Goal: Task Accomplishment & Management: Complete application form

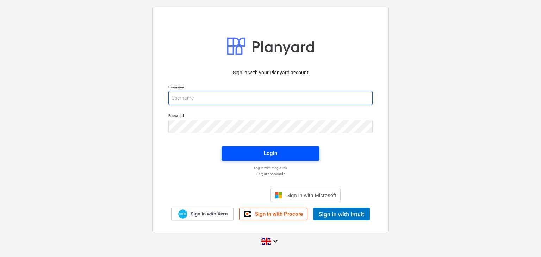
type input "[EMAIL_ADDRESS][DOMAIN_NAME]"
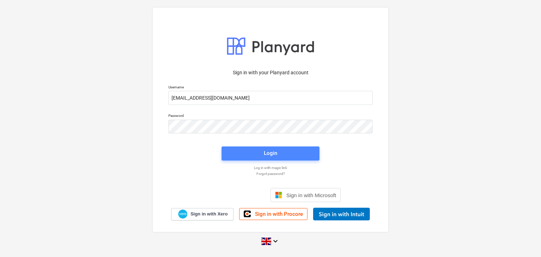
click at [251, 159] on button "Login" at bounding box center [271, 154] width 98 height 14
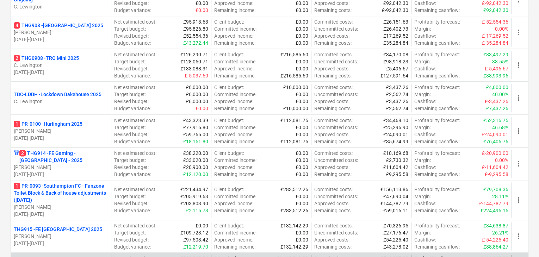
scroll to position [423, 0]
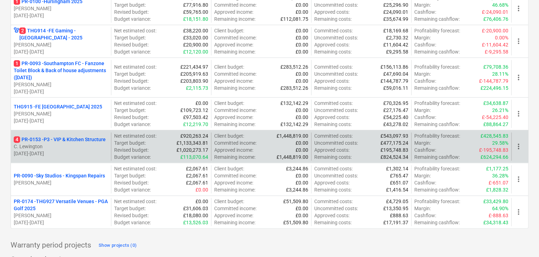
click at [79, 143] on p "C. Lewington" at bounding box center [61, 146] width 94 height 7
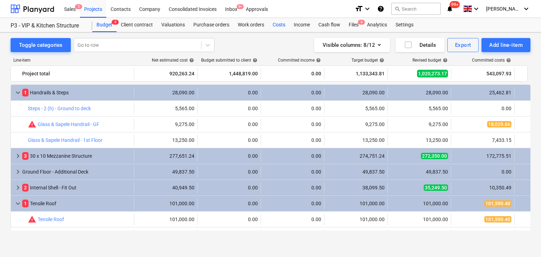
click at [278, 24] on div "Costs" at bounding box center [279, 25] width 21 height 14
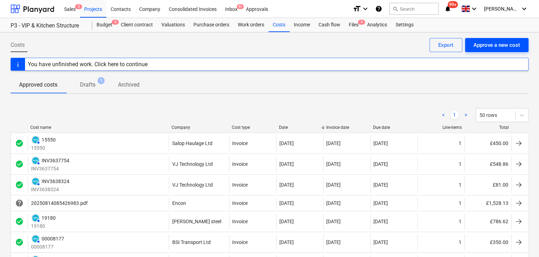
click at [498, 42] on div "Approve a new cost" at bounding box center [497, 45] width 47 height 9
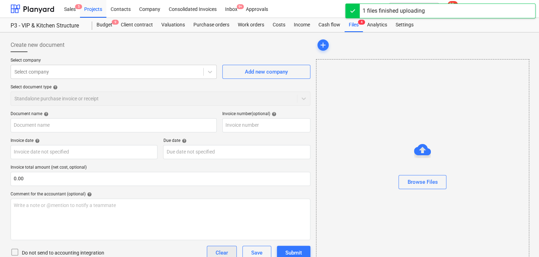
type input "INV3637754.pdf"
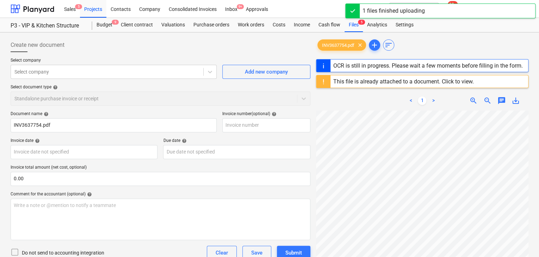
click at [358, 81] on div "This file is already attached to a document. Click to view." at bounding box center [403, 81] width 141 height 7
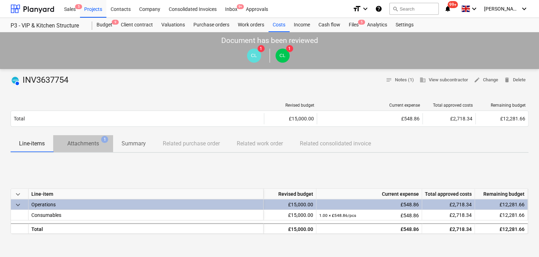
click at [77, 141] on p "Attachments" at bounding box center [83, 144] width 32 height 8
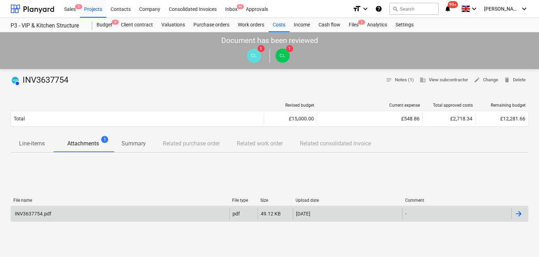
click at [55, 217] on div "INV3637754.pdf" at bounding box center [120, 213] width 218 height 11
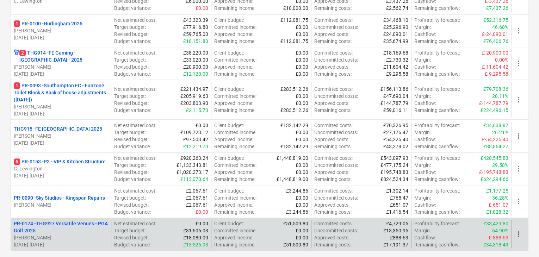
scroll to position [449, 0]
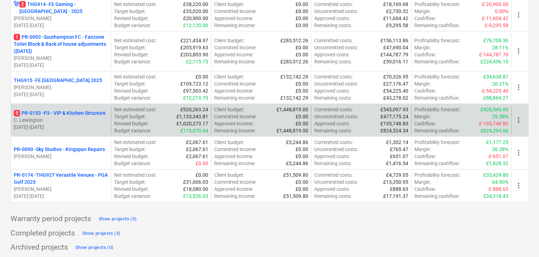
click at [74, 122] on p "C. Lewington" at bounding box center [61, 120] width 94 height 7
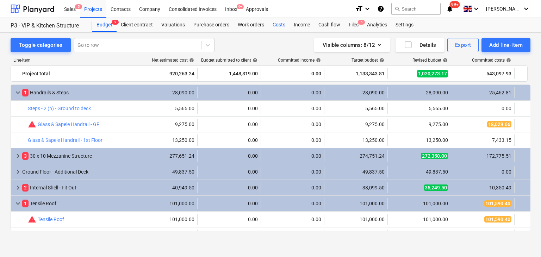
click at [280, 21] on div "Costs" at bounding box center [279, 25] width 21 height 14
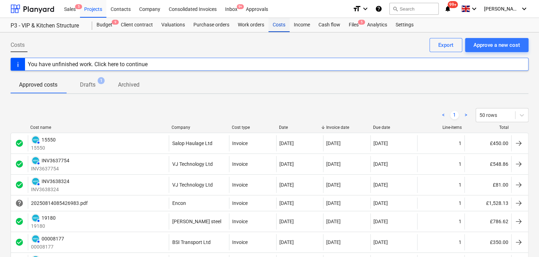
click at [282, 29] on div "Costs" at bounding box center [279, 25] width 21 height 14
click at [94, 10] on div "Projects" at bounding box center [93, 9] width 26 height 18
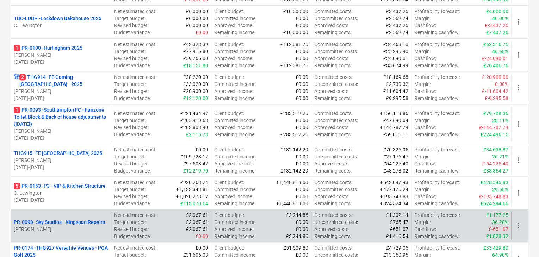
scroll to position [449, 0]
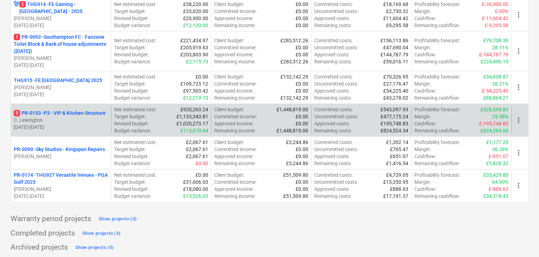
click at [80, 113] on p "5 PR-0153 - P3 - VIP & Kitchen Structure" at bounding box center [60, 113] width 92 height 7
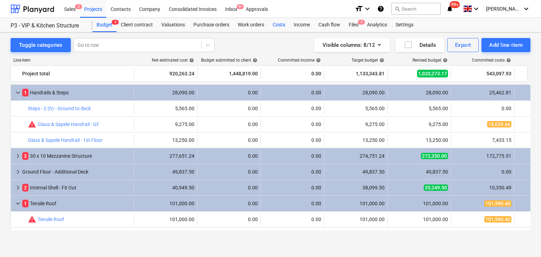
click at [281, 23] on div "Costs" at bounding box center [279, 25] width 21 height 14
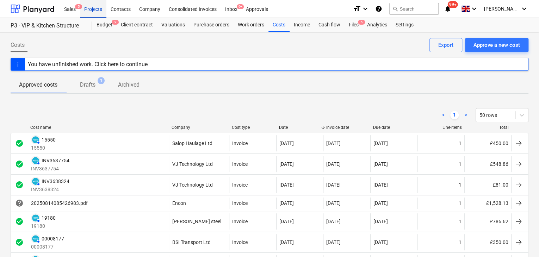
click at [84, 12] on div "Projects" at bounding box center [93, 9] width 26 height 18
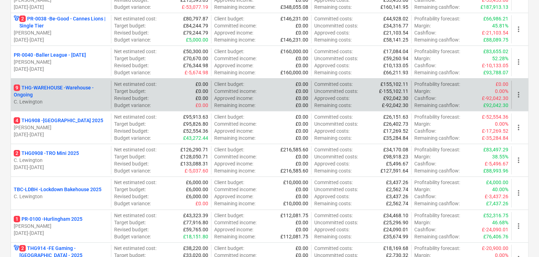
scroll to position [203, 0]
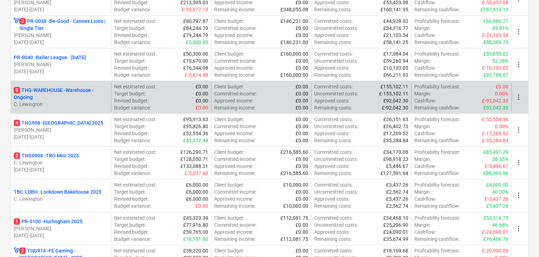
click at [94, 91] on p "9 THG-WAREHOUSE - Warehouse - Ongoing" at bounding box center [61, 94] width 94 height 14
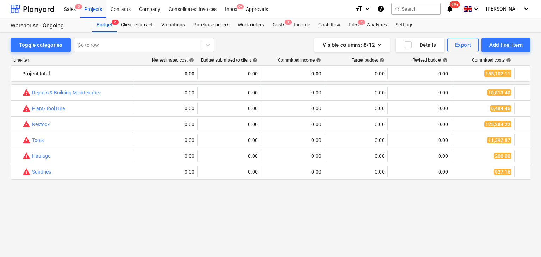
click at [207, 32] on div "Warehouse - Ongoing Budget 6 Client contract Valuations Purchase orders Work or…" at bounding box center [270, 25] width 541 height 14
click at [214, 20] on div "Purchase orders" at bounding box center [211, 25] width 44 height 14
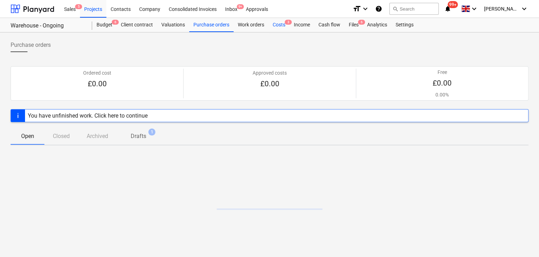
click at [282, 24] on div "Costs 3" at bounding box center [279, 25] width 21 height 14
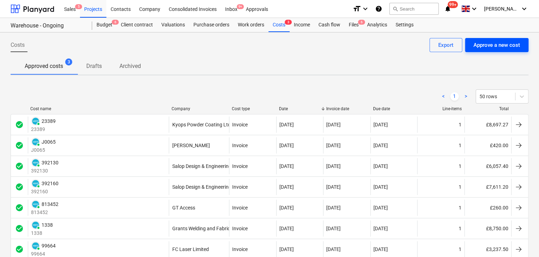
click at [502, 46] on div "Approve a new cost" at bounding box center [497, 45] width 47 height 9
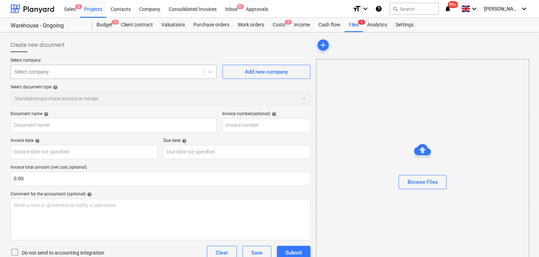
click at [66, 70] on div at bounding box center [106, 71] width 185 height 7
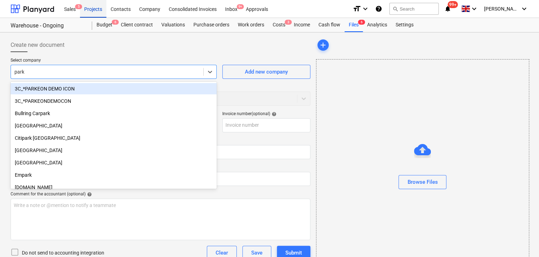
type input "park"
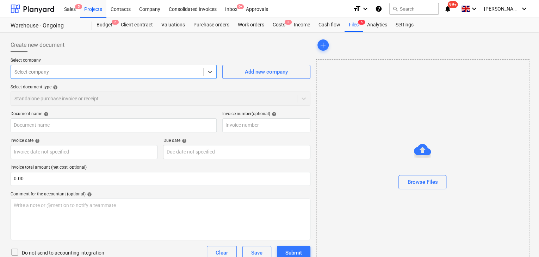
type input "Invoice 96161 from Park Timber - 11_08_2025.pdf"
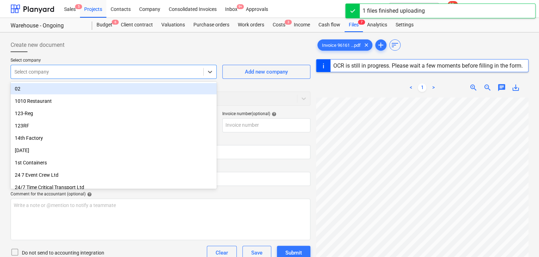
click at [111, 67] on div "Select company" at bounding box center [107, 72] width 192 height 10
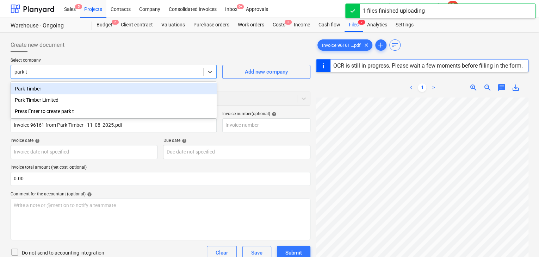
type input "park ti"
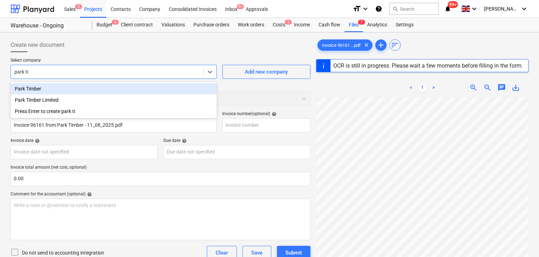
type input "96161"
type input "[DATE]"
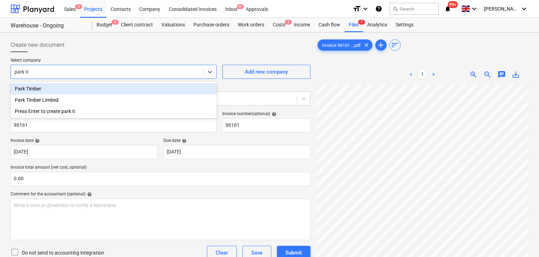
click at [49, 89] on div "Park Timber" at bounding box center [114, 88] width 206 height 11
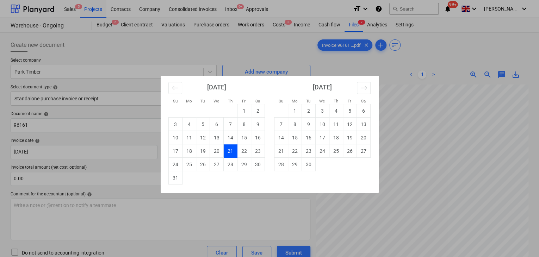
click at [183, 151] on body "Sales 5 Projects Contacts Company Consolidated Invoices Inbox 9+ Approvals form…" at bounding box center [269, 128] width 539 height 257
click at [354, 115] on td "5" at bounding box center [350, 110] width 14 height 13
type input "[DATE]"
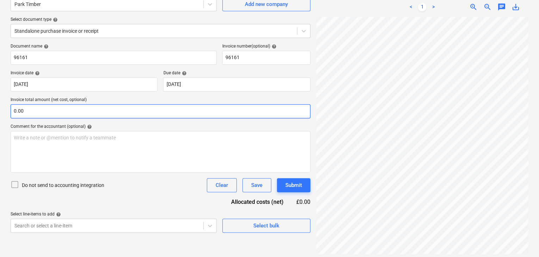
scroll to position [70, 0]
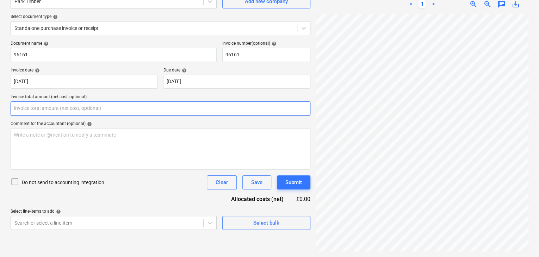
click at [36, 112] on input "text" at bounding box center [161, 108] width 300 height 14
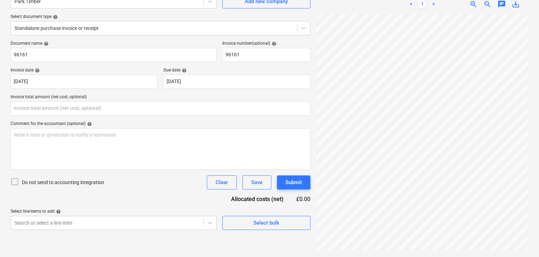
type input "0.00"
drag, startPoint x: 413, startPoint y: 252, endPoint x: 442, endPoint y: 247, distance: 30.0
click at [442, 245] on div "Invoice 96161 ...pdf clear add sort < 1 > zoom_in zoom_out chat 0 save_alt" at bounding box center [422, 110] width 218 height 290
drag, startPoint x: 440, startPoint y: 251, endPoint x: 468, endPoint y: 247, distance: 28.1
click at [468, 245] on div at bounding box center [422, 133] width 213 height 238
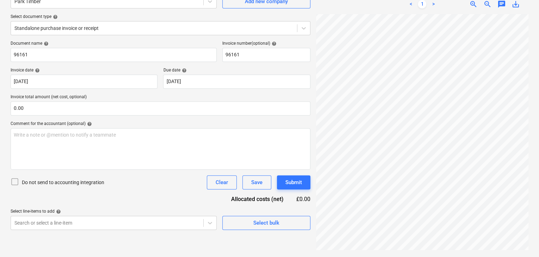
scroll to position [287, 158]
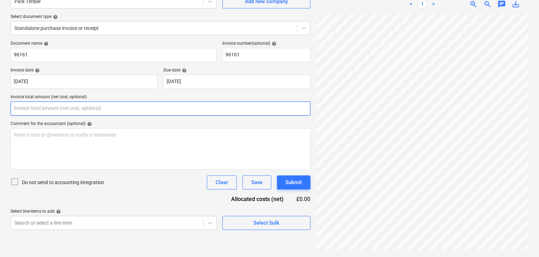
click at [65, 106] on input "text" at bounding box center [161, 108] width 300 height 14
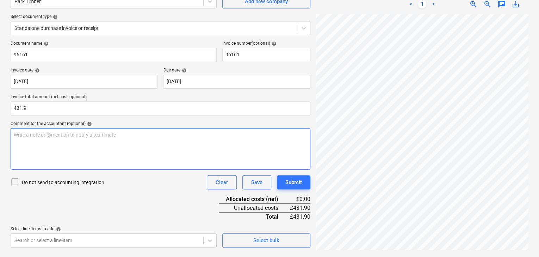
type input "431.90"
click at [113, 150] on div "Write a note or @mention to notify a teammate [PERSON_NAME]" at bounding box center [161, 149] width 300 height 42
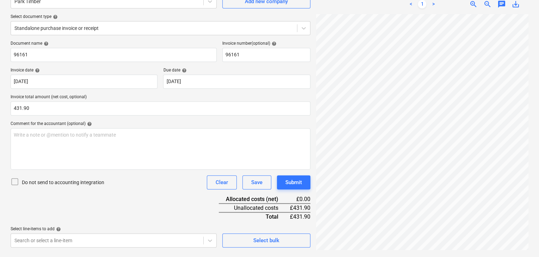
click at [100, 206] on div "Document name help 96161 Invoice number (optional) help 96161 Invoice date help…" at bounding box center [161, 144] width 300 height 207
click at [57, 187] on body "Sales 5 Projects Contacts Company Consolidated Invoices Inbox 9+ Approvals form…" at bounding box center [269, 58] width 539 height 257
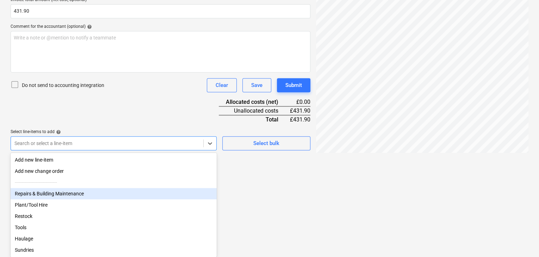
scroll to position [1, 0]
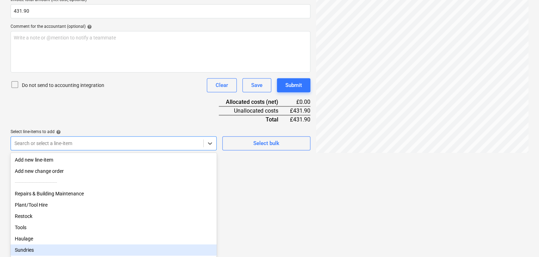
click at [48, 245] on div "Sundries" at bounding box center [114, 250] width 206 height 11
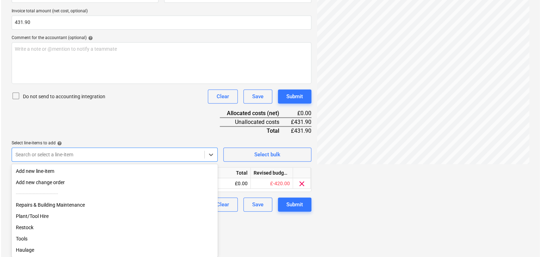
scroll to position [116, 0]
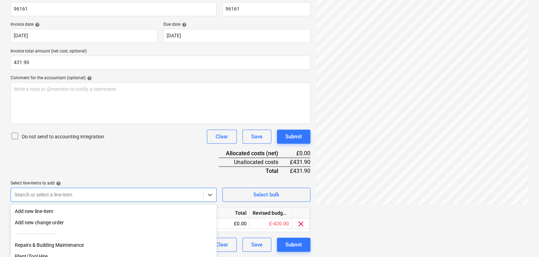
click at [292, 141] on html "Sales 5 Projects Contacts Company Consolidated Invoices Inbox 9+ Approvals form…" at bounding box center [269, 12] width 539 height 257
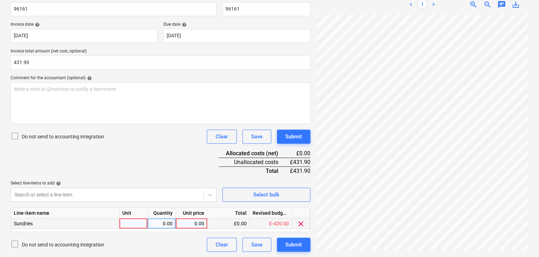
click at [135, 222] on div at bounding box center [133, 223] width 28 height 11
type input "Package"
type input "431.9"
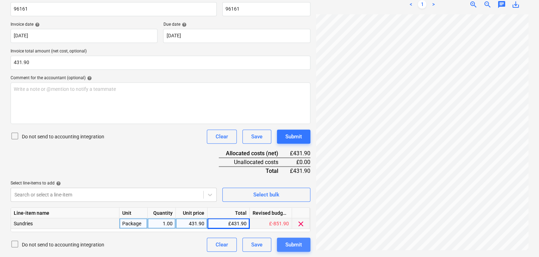
click at [296, 245] on div "Submit" at bounding box center [293, 244] width 17 height 9
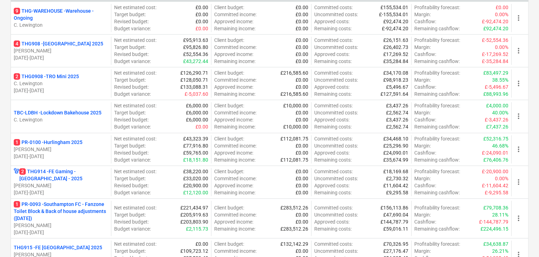
scroll to position [449, 0]
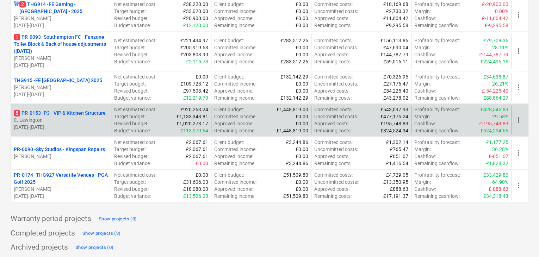
click at [84, 110] on p "5 PR-0153 - P3 - VIP & Kitchen Structure" at bounding box center [60, 113] width 92 height 7
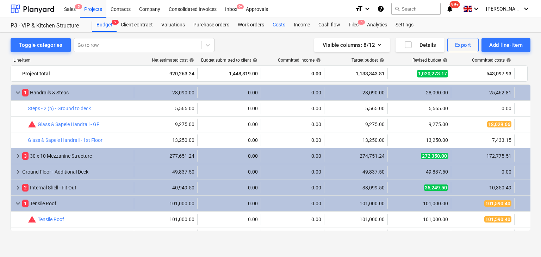
click at [279, 26] on div "Costs" at bounding box center [279, 25] width 21 height 14
